Goal: Task Accomplishment & Management: Use online tool/utility

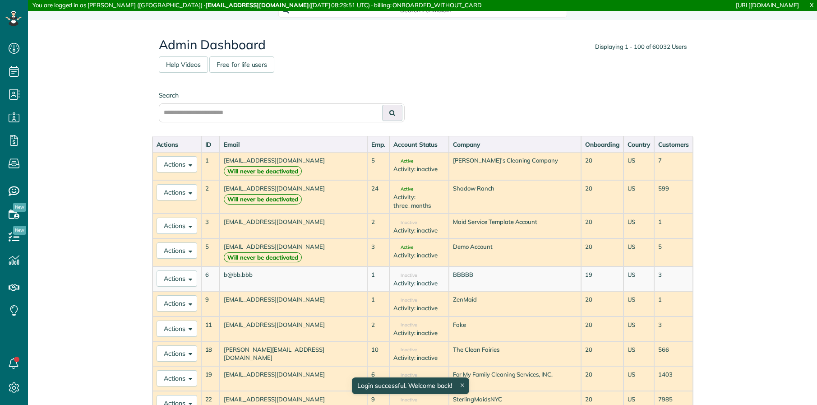
scroll to position [4, 4]
click at [311, 107] on input "text" at bounding box center [282, 112] width 246 height 19
type input "******"
click at [382, 105] on button at bounding box center [392, 113] width 20 height 16
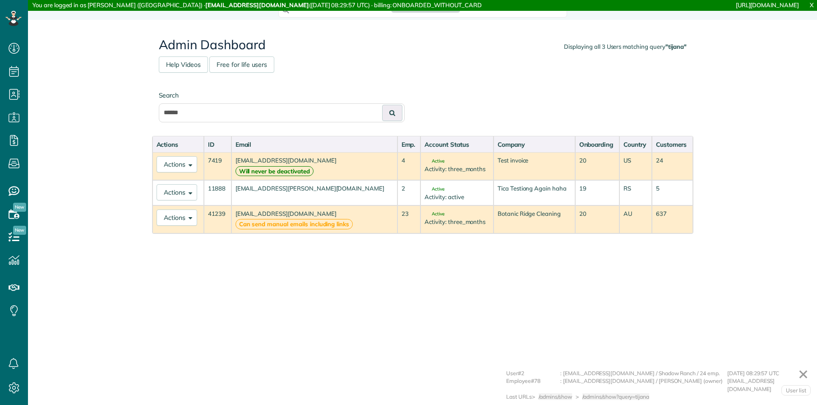
scroll to position [4, 4]
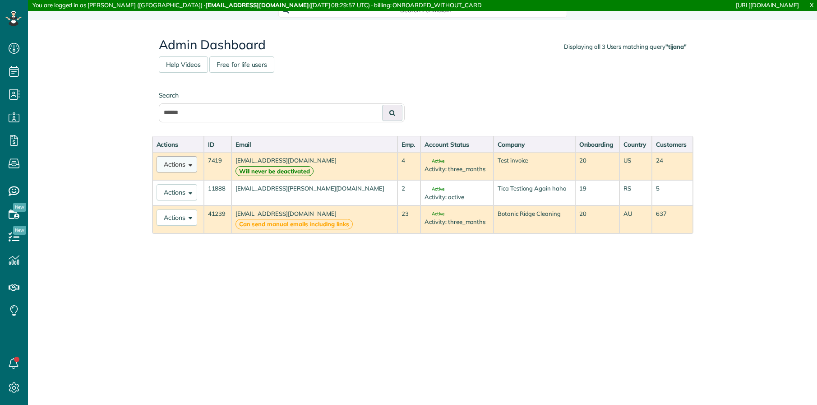
click at [192, 164] on button "Actions" at bounding box center [177, 164] width 41 height 16
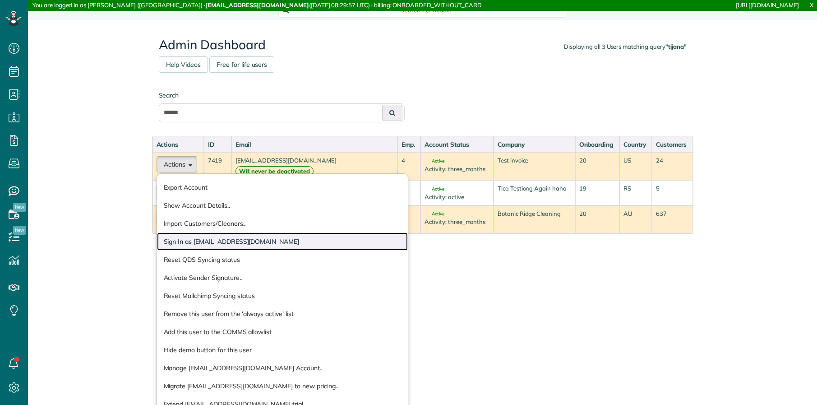
click at [238, 242] on link "Sign In as [EMAIL_ADDRESS][DOMAIN_NAME]" at bounding box center [282, 241] width 251 height 18
